Goal: Task Accomplishment & Management: Complete application form

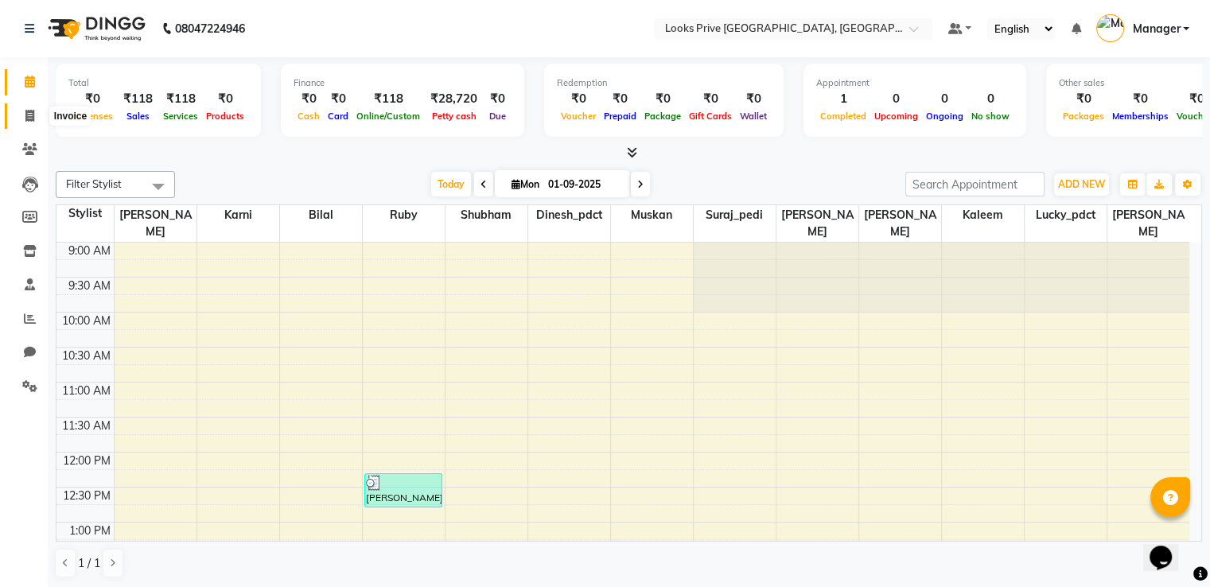
click at [33, 119] on icon at bounding box center [29, 116] width 9 height 12
select select "service"
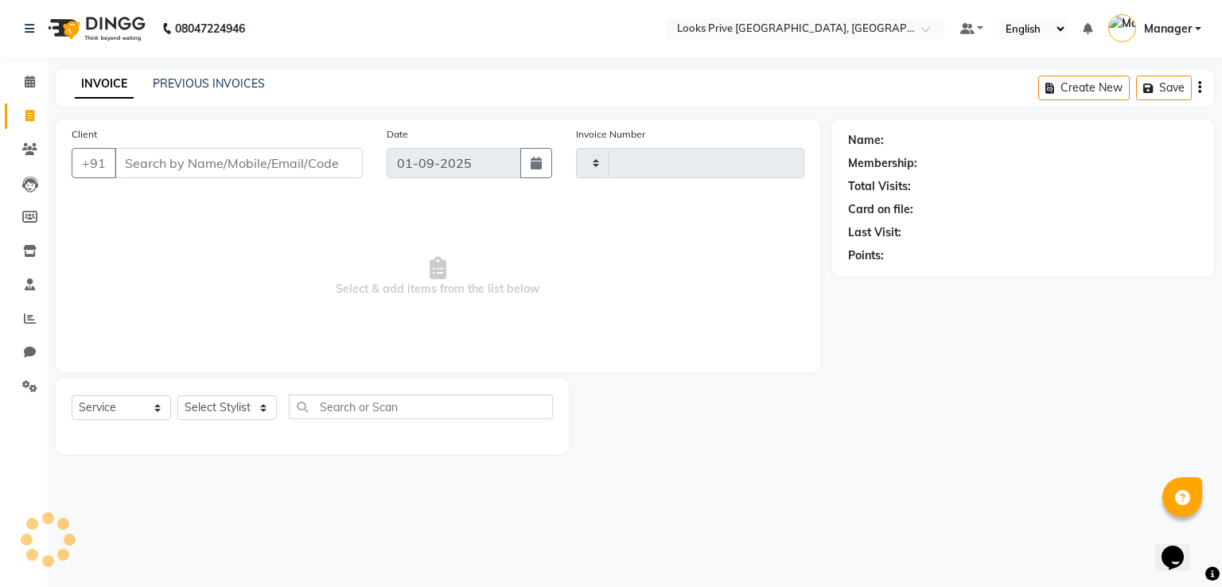
type input "2916"
select select "6205"
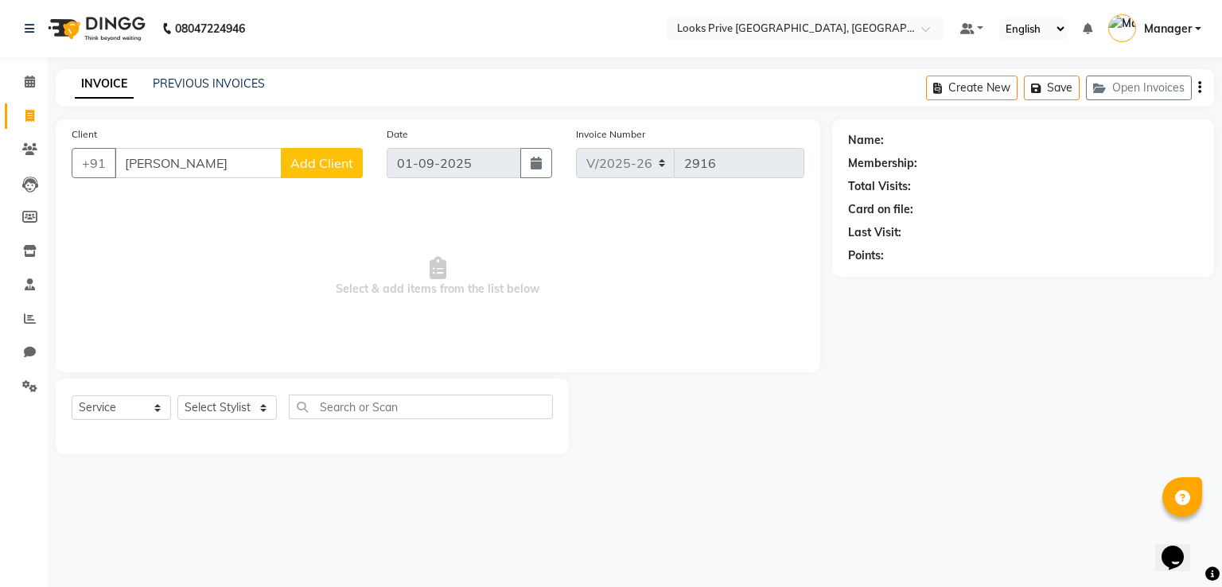
click at [166, 167] on input "[PERSON_NAME]" at bounding box center [198, 163] width 167 height 30
click at [172, 197] on span "[PERSON_NAME]" at bounding box center [185, 200] width 103 height 16
type input "9927033333"
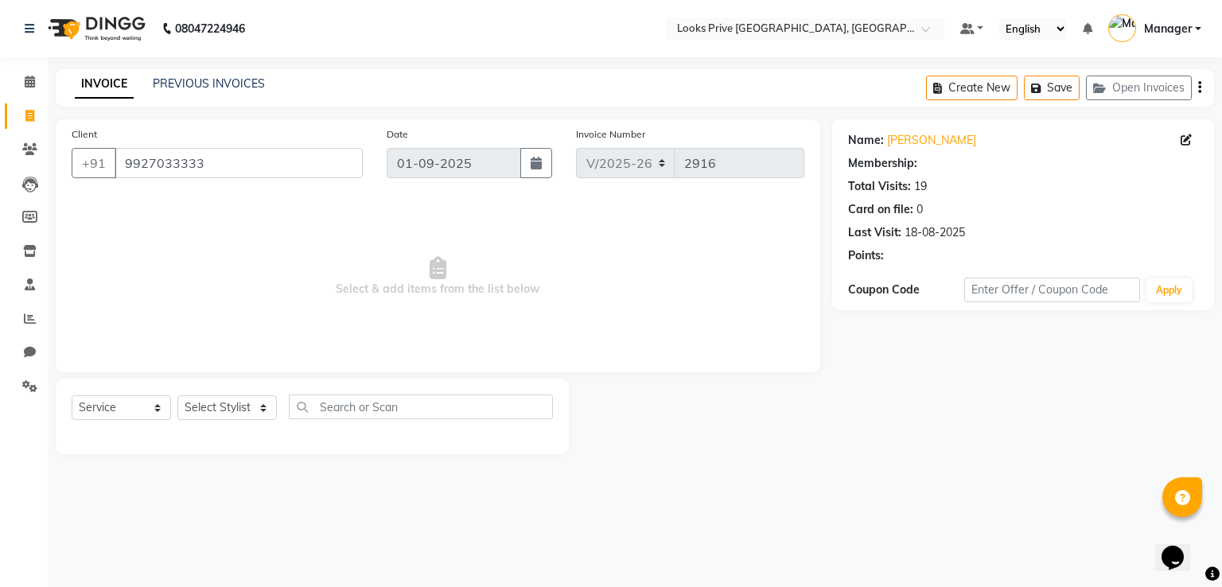
select select "1: Object"
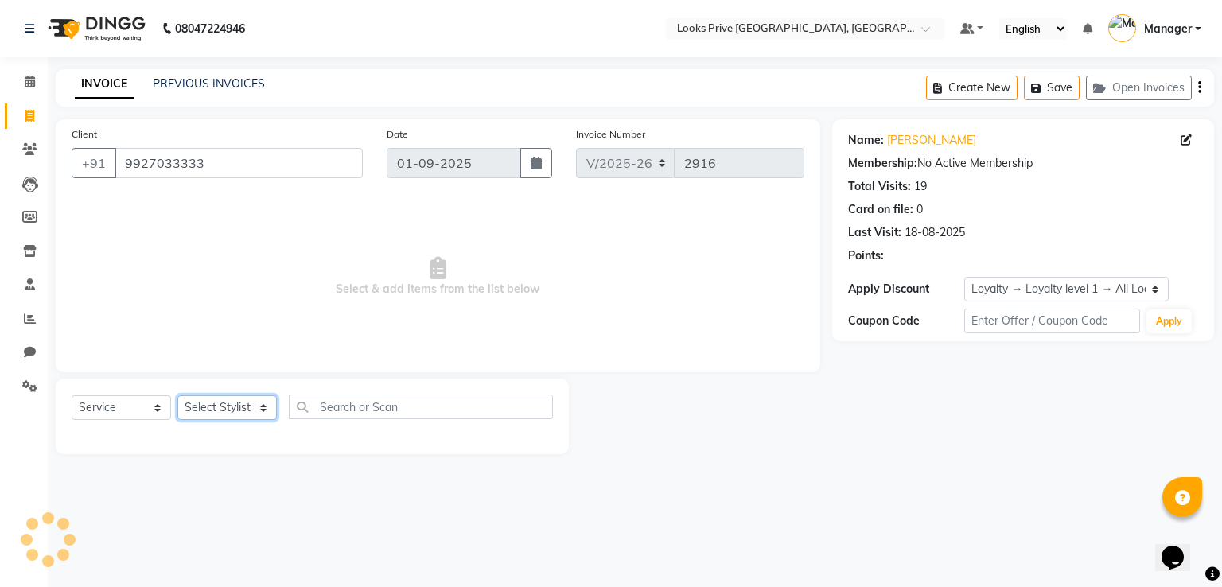
click at [225, 413] on select "Select Stylist A2R_Master [PERSON_NAME] [PERSON_NAME] Dinesh_pdct [PERSON_NAME]…" at bounding box center [226, 407] width 99 height 25
select select "62232"
click at [177, 396] on select "Select Stylist A2R_Master [PERSON_NAME] [PERSON_NAME] Dinesh_pdct [PERSON_NAME]…" at bounding box center [226, 407] width 99 height 25
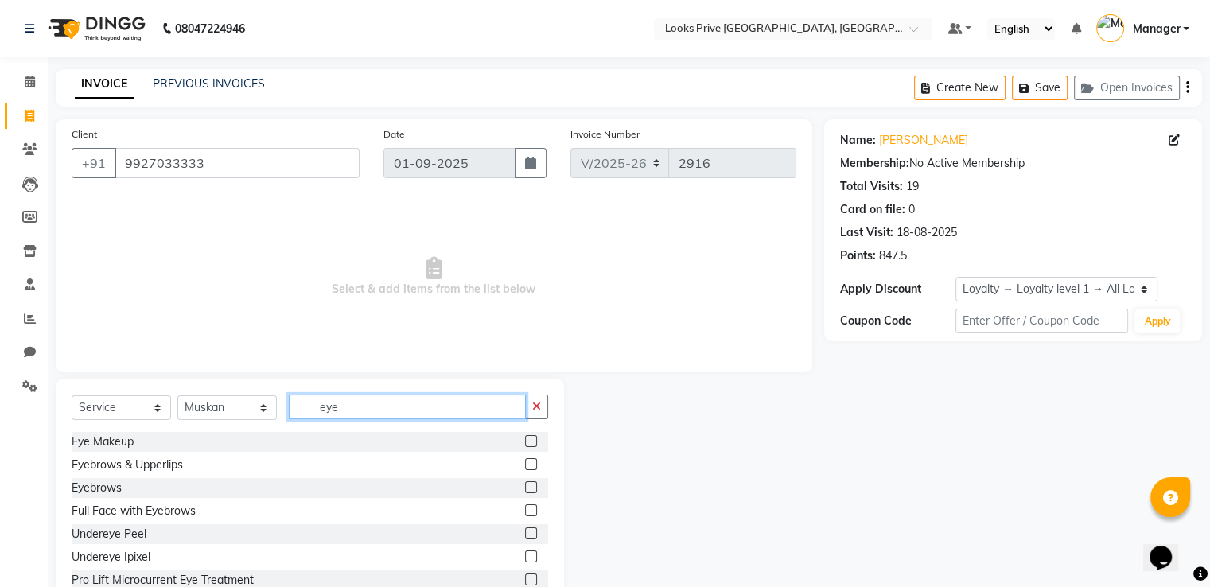
type input "eye"
click at [525, 488] on label at bounding box center [531, 487] width 12 height 12
click at [525, 488] on input "checkbox" at bounding box center [530, 488] width 10 height 10
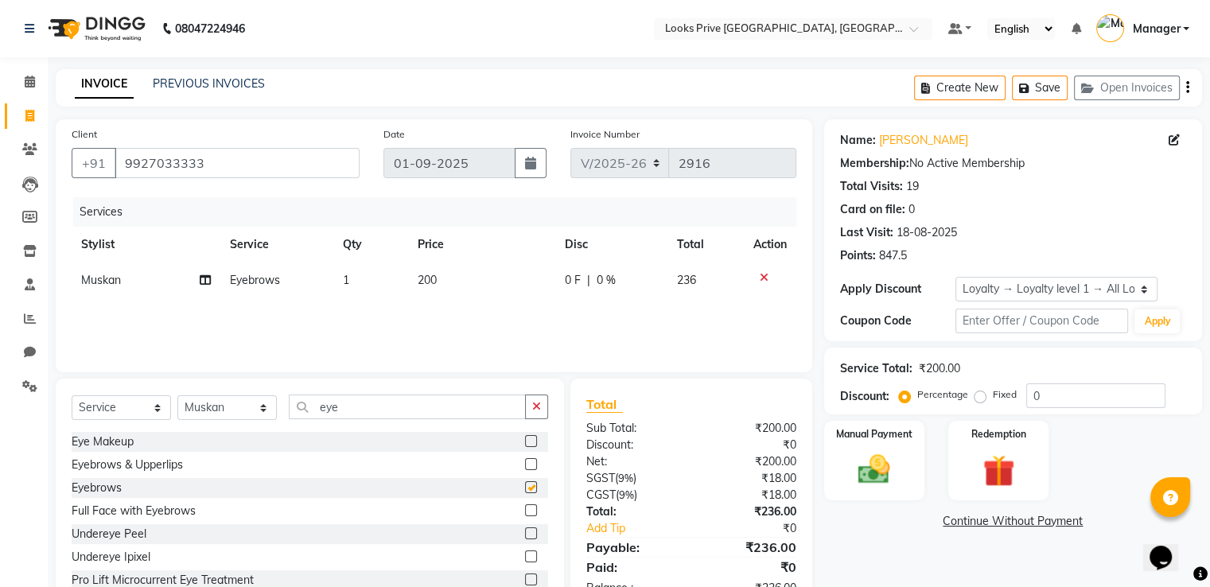
checkbox input "false"
click at [216, 418] on select "Select Stylist A2R_Master [PERSON_NAME] [PERSON_NAME] Dinesh_pdct [PERSON_NAME]…" at bounding box center [226, 407] width 99 height 25
select select "45669"
click at [177, 396] on select "Select Stylist A2R_Master [PERSON_NAME] [PERSON_NAME] Dinesh_pdct [PERSON_NAME]…" at bounding box center [226, 407] width 99 height 25
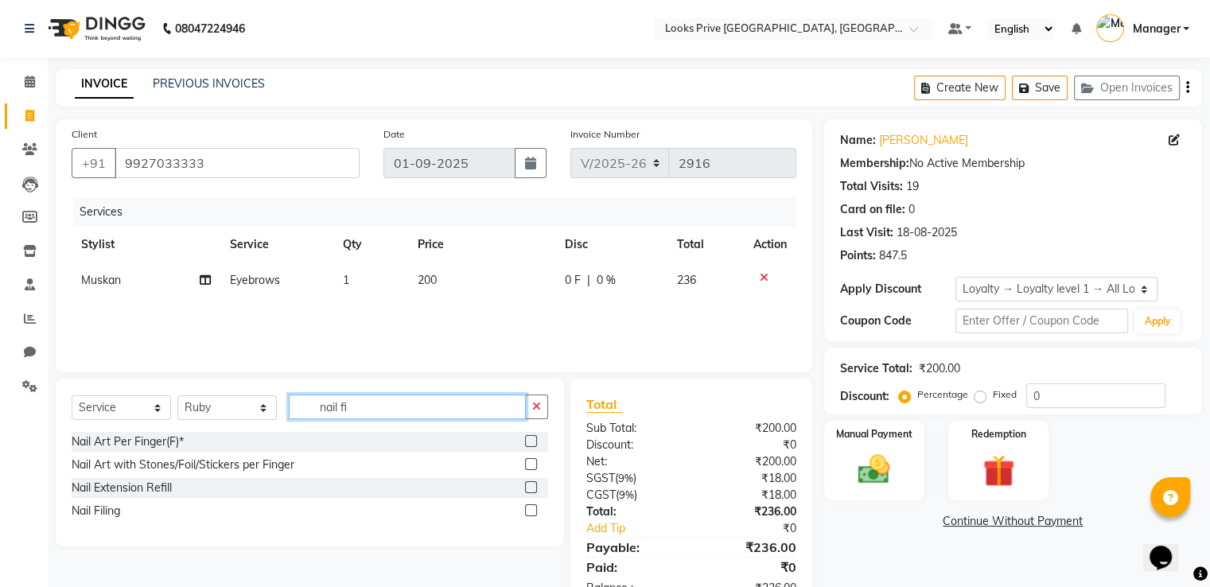
type input "nail fi"
click at [533, 513] on label at bounding box center [531, 511] width 12 height 12
click at [533, 513] on input "checkbox" at bounding box center [530, 511] width 10 height 10
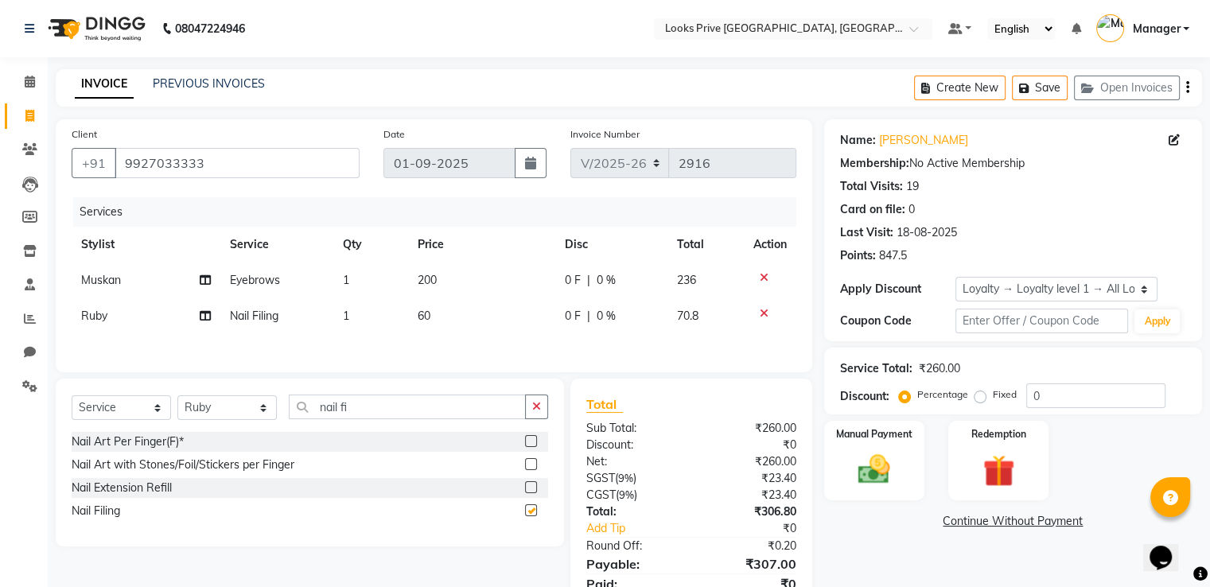
checkbox input "false"
click at [451, 309] on td "60" at bounding box center [481, 316] width 147 height 36
select select "45669"
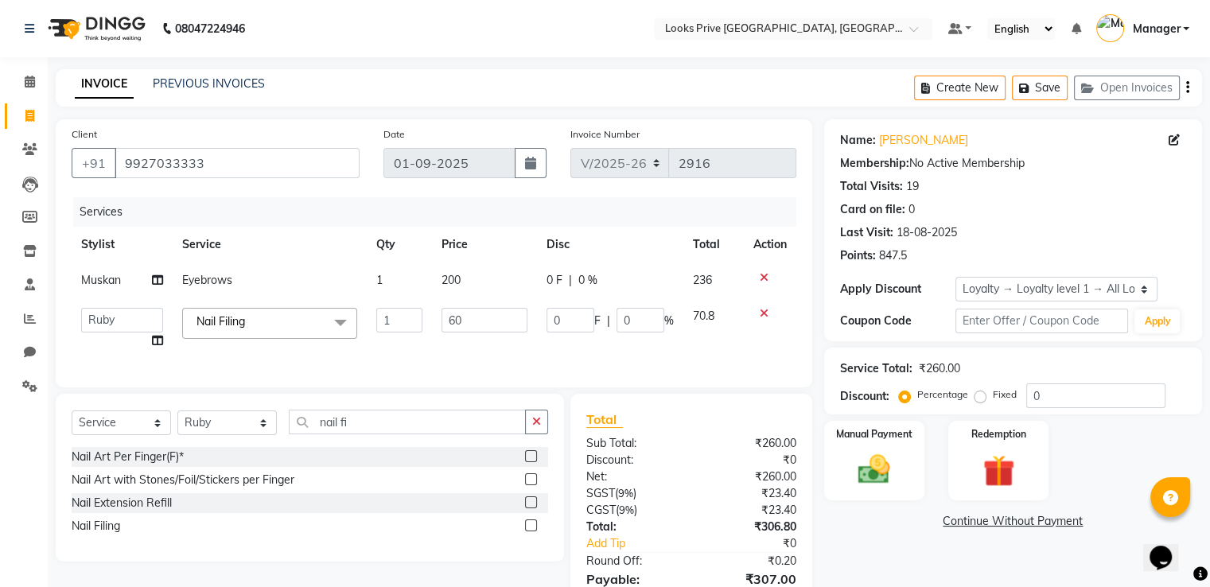
click at [451, 309] on input "60" at bounding box center [485, 320] width 86 height 25
type input "300"
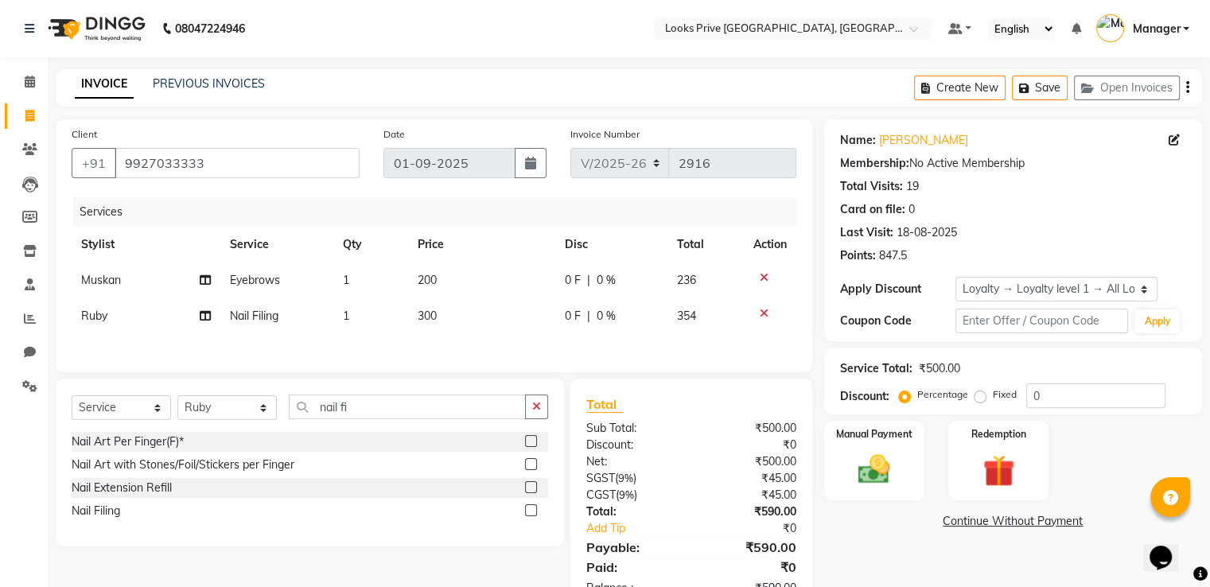
click at [455, 281] on td "200" at bounding box center [481, 281] width 147 height 36
select select "62232"
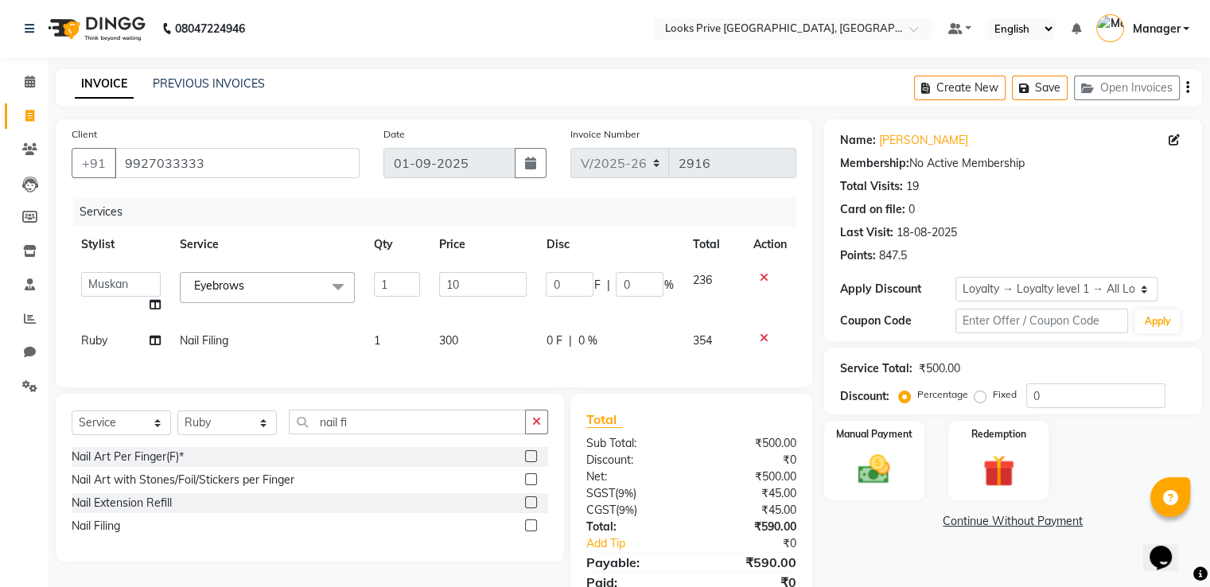
type input "100"
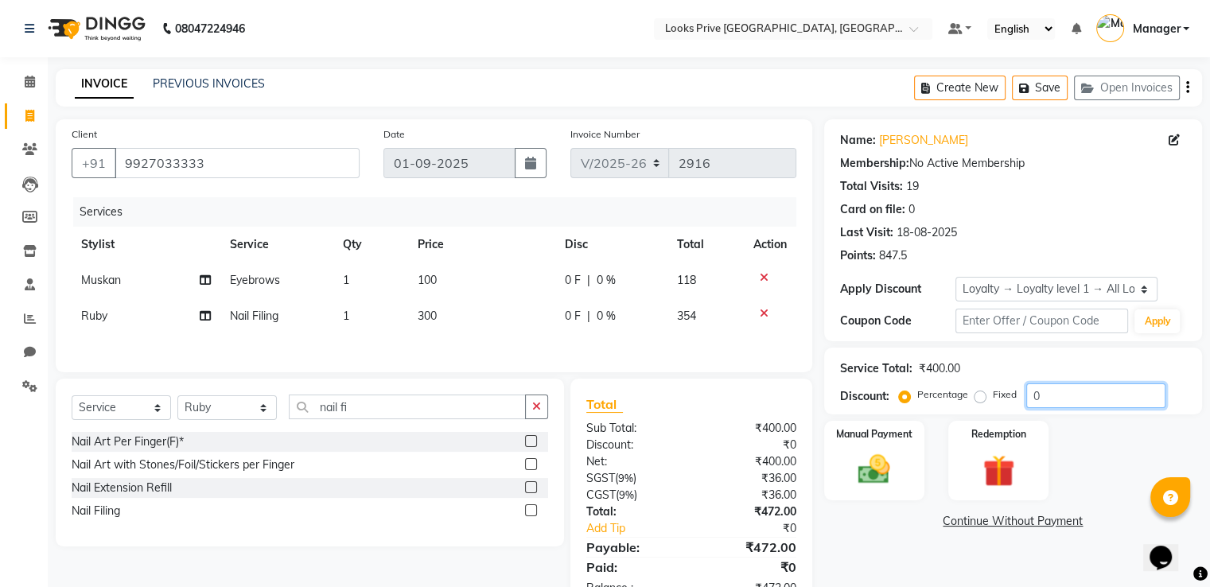
click at [1099, 400] on input "0" at bounding box center [1096, 396] width 139 height 25
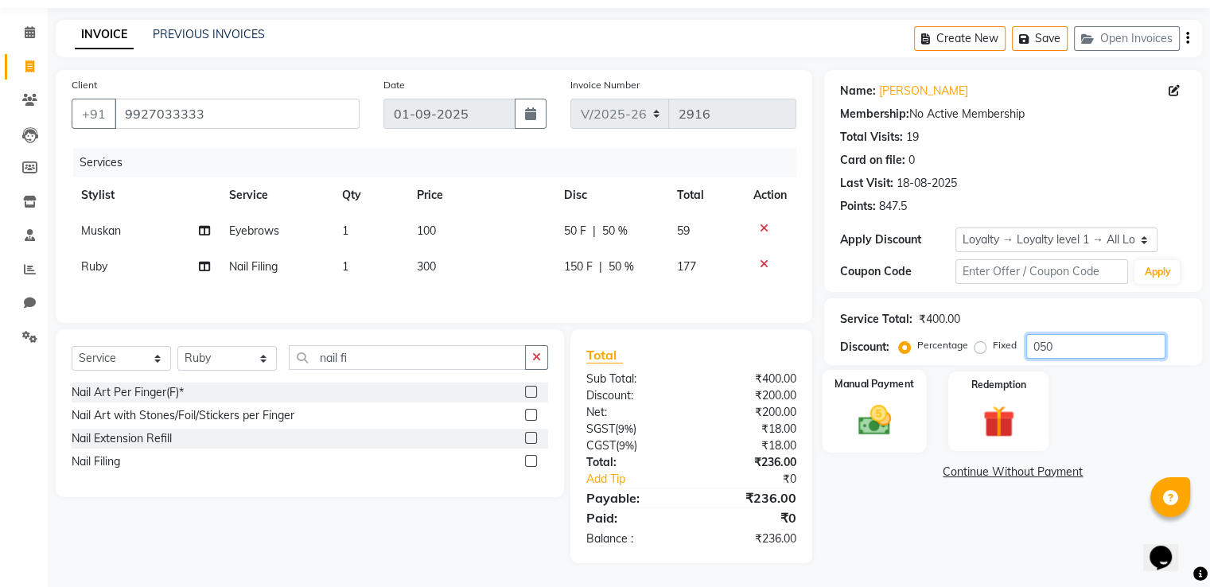
type input "050"
click at [879, 420] on img at bounding box center [873, 421] width 53 height 38
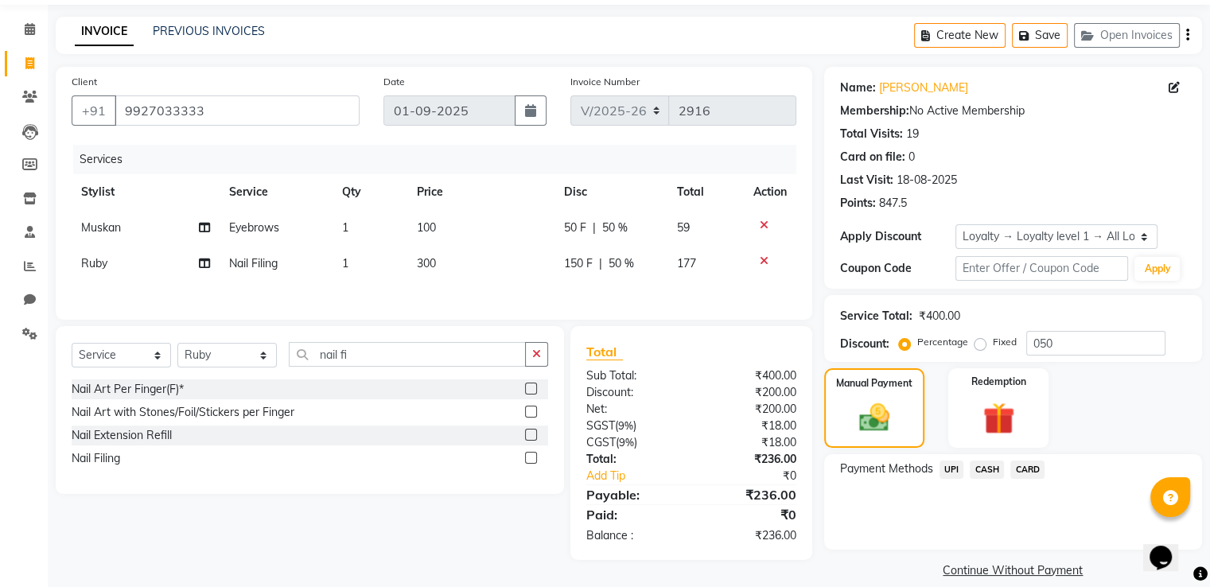
click at [986, 470] on span "CASH" at bounding box center [987, 470] width 34 height 18
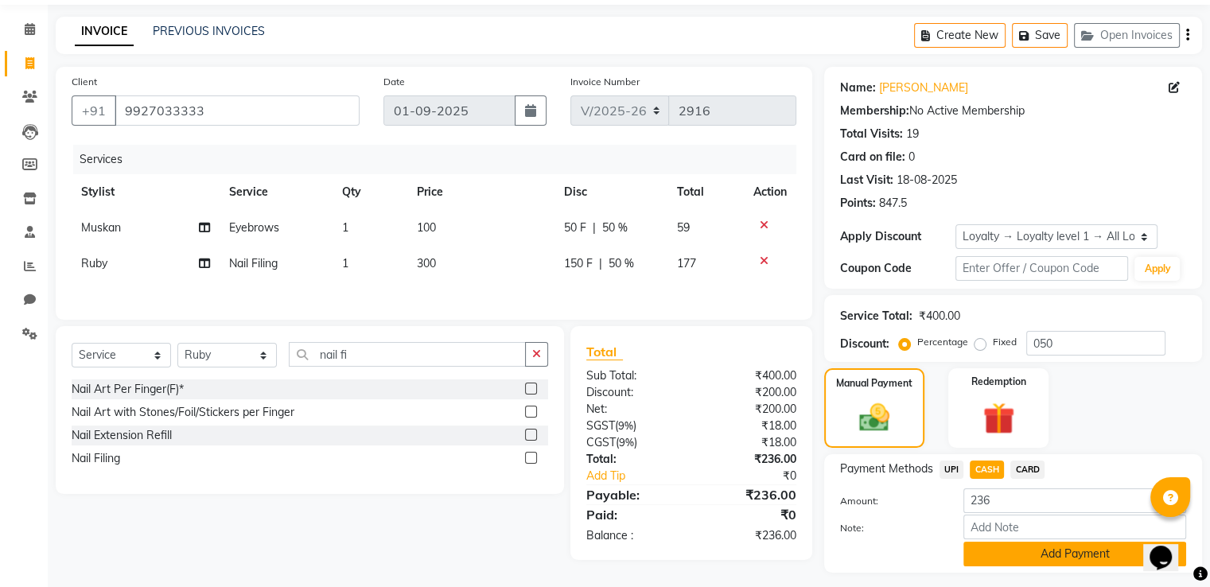
click at [979, 558] on button "Add Payment" at bounding box center [1075, 554] width 223 height 25
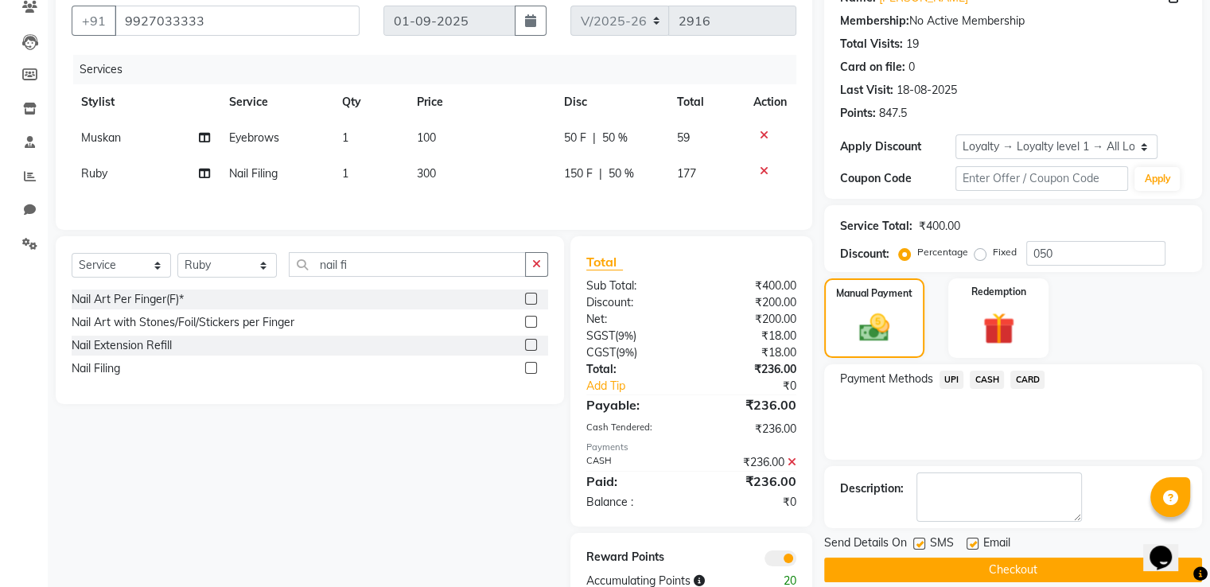
scroll to position [189, 0]
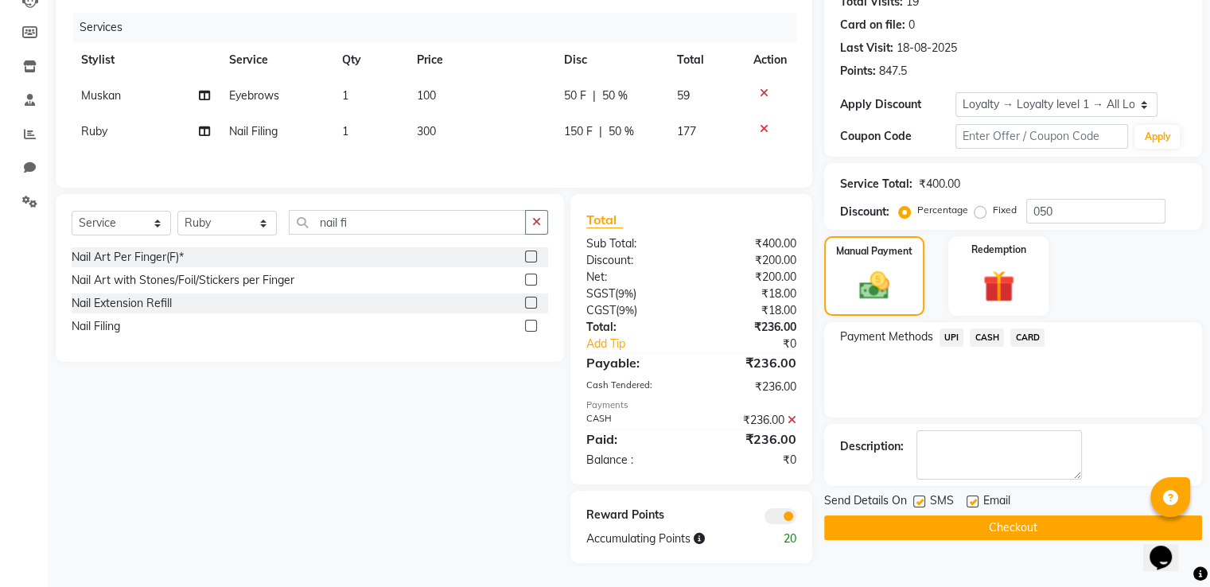
click at [921, 499] on label at bounding box center [920, 502] width 12 height 12
click at [921, 499] on input "checkbox" at bounding box center [919, 502] width 10 height 10
click at [914, 496] on label at bounding box center [920, 502] width 12 height 12
click at [914, 497] on input "checkbox" at bounding box center [919, 502] width 10 height 10
checkbox input "true"
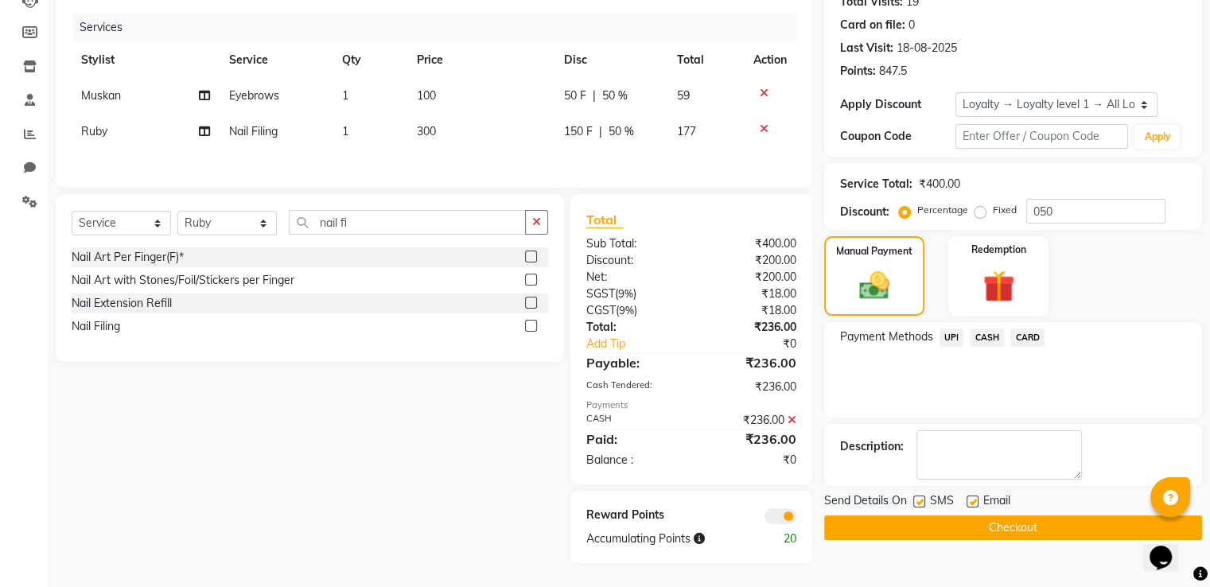
click at [894, 517] on button "Checkout" at bounding box center [1013, 528] width 378 height 25
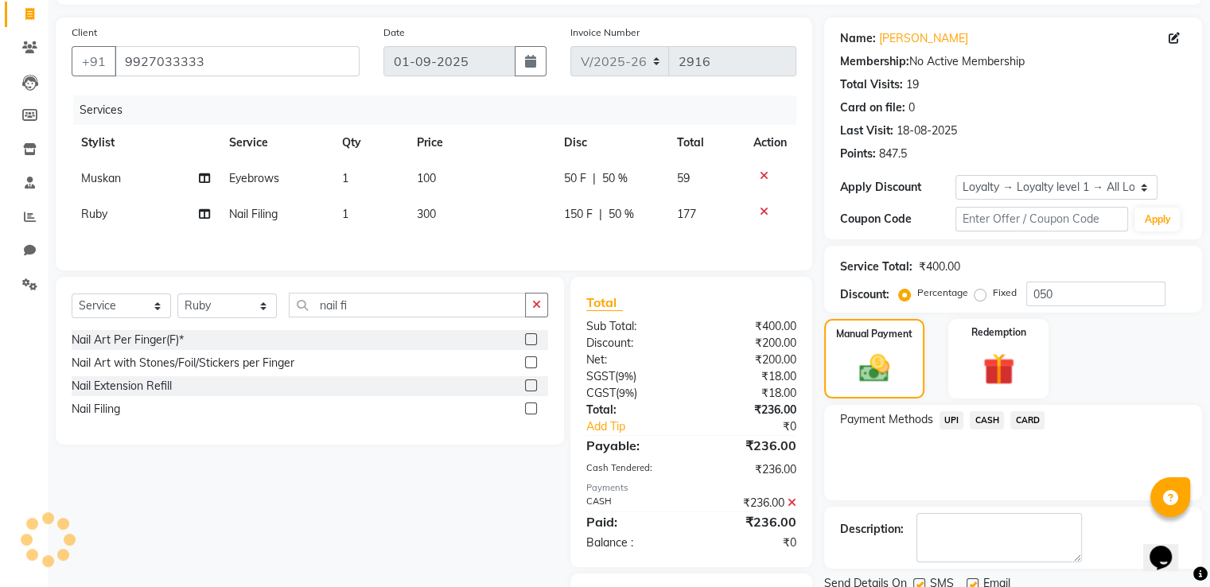
scroll to position [29, 0]
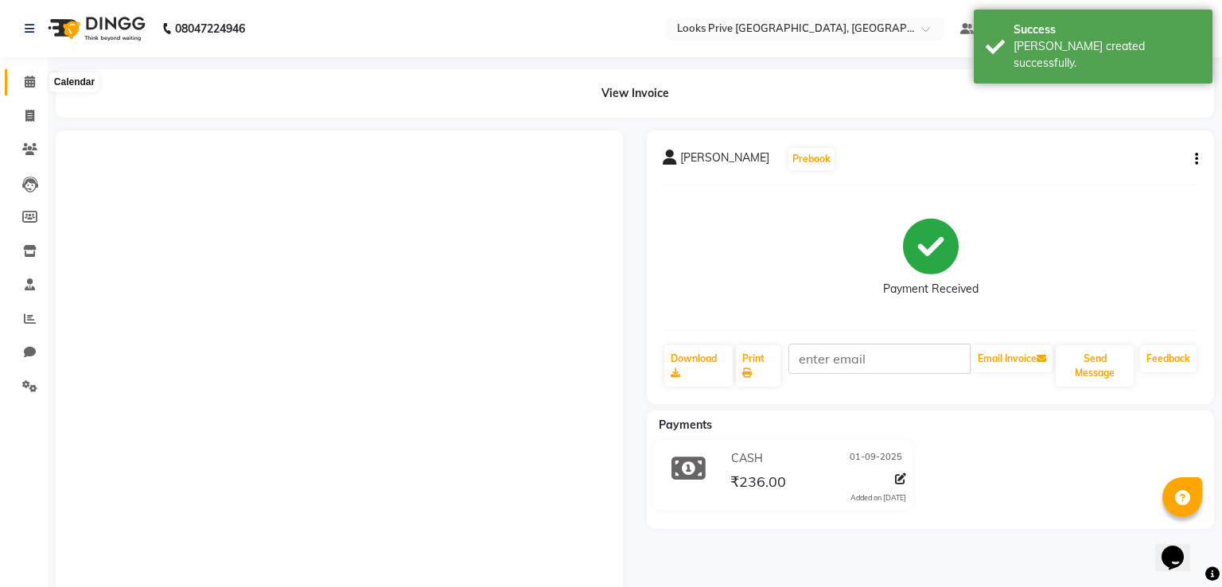
click at [33, 76] on icon at bounding box center [30, 82] width 10 height 12
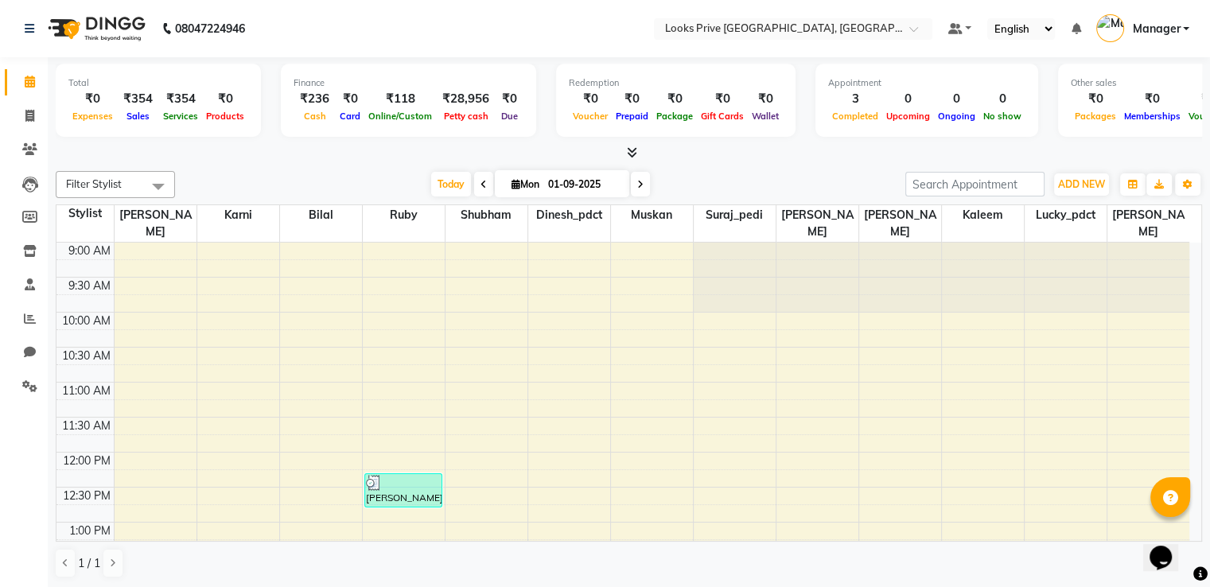
scroll to position [1, 0]
